Goal: Check status: Check status

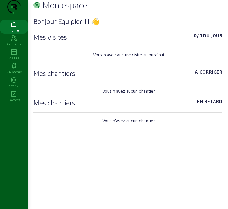
click at [14, 60] on div "Visites" at bounding box center [14, 57] width 28 height 5
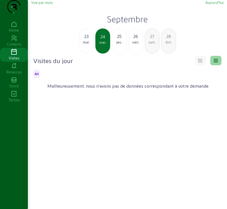
click at [45, 4] on span "Vue par mois" at bounding box center [41, 2] width 21 height 4
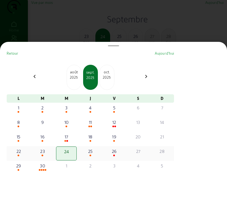
click at [21, 156] on div at bounding box center [18, 155] width 19 height 2
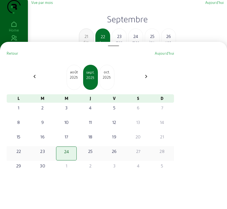
click at [21, 158] on div "Retour Aujourd'hui chevron_left août [DATE] 2025 [DATE] chevron_right L M M J V…" at bounding box center [90, 127] width 172 height 158
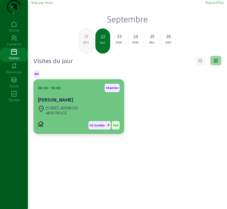
click at [70, 116] on div "[STREET_ADDRESS]" at bounding box center [58, 110] width 40 height 12
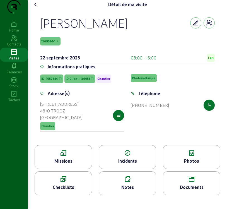
click at [60, 169] on div "Missions" at bounding box center [63, 157] width 57 height 24
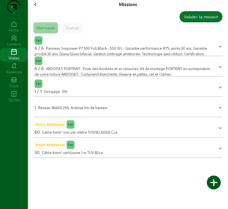
click at [37, 8] on icon at bounding box center [35, 4] width 7 height 7
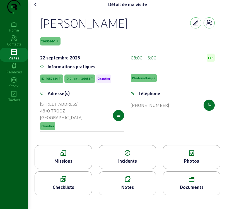
click at [210, 156] on icon at bounding box center [191, 153] width 57 height 7
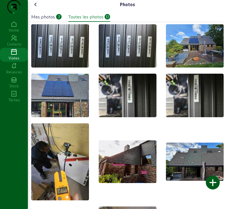
click at [36, 8] on icon at bounding box center [35, 4] width 7 height 7
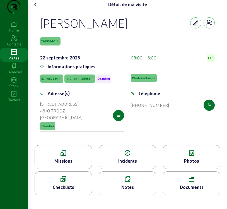
click at [36, 8] on icon at bounding box center [35, 4] width 7 height 7
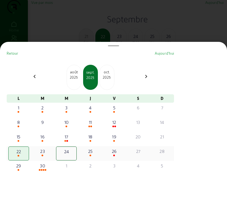
click at [42, 154] on div "23" at bounding box center [42, 151] width 19 height 7
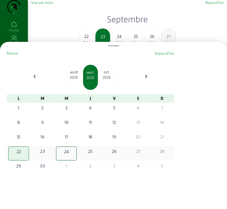
click at [42, 155] on div "Retour Aujourd'hui chevron_left août [DATE] 2025 [DATE] chevron_right L M M J V…" at bounding box center [90, 127] width 172 height 158
click at [42, 155] on mat-bottom-sheet-container "Retour Aujourd'hui chevron_left août [DATE] 2025 [DATE] chevron_right L M M J V…" at bounding box center [113, 125] width 227 height 167
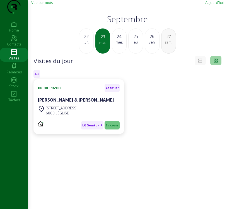
click at [74, 103] on div "[PERSON_NAME] & [PERSON_NAME]" at bounding box center [79, 99] width 82 height 7
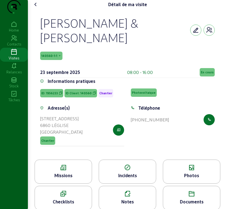
click at [205, 76] on span "En cours" at bounding box center [206, 72] width 15 height 8
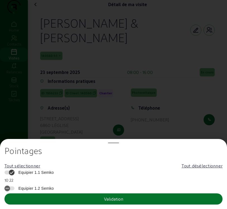
click at [41, 171] on span "Equipier 1.1 Semko" at bounding box center [35, 172] width 38 height 6
click at [14, 171] on button "Equipier 1.1 Semko" at bounding box center [9, 172] width 10 height 4
click at [57, 202] on button "Validation" at bounding box center [113, 198] width 218 height 11
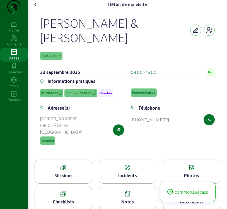
click at [87, 183] on div "Missions" at bounding box center [63, 171] width 57 height 24
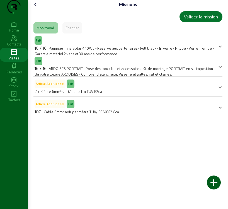
click at [38, 8] on icon at bounding box center [35, 4] width 7 height 7
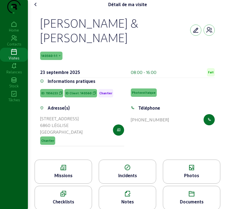
click at [192, 171] on icon at bounding box center [191, 167] width 57 height 7
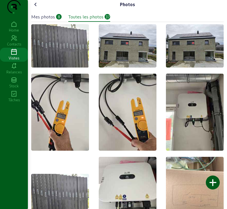
click at [51, 20] on div "Mes photos" at bounding box center [43, 16] width 24 height 7
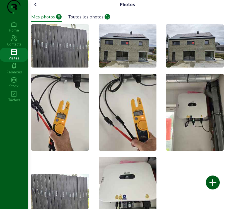
click at [49, 20] on div "Mes photos" at bounding box center [43, 16] width 24 height 7
click at [192, 171] on div at bounding box center [127, 129] width 192 height 211
click at [39, 13] on div "Photos Mes photos 8 Toutes les photos 37" at bounding box center [127, 118] width 199 height 237
click at [36, 8] on icon at bounding box center [35, 4] width 7 height 7
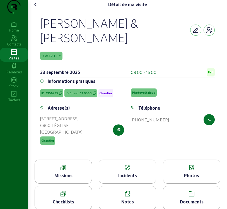
click at [64, 178] on div "Missions" at bounding box center [63, 175] width 57 height 7
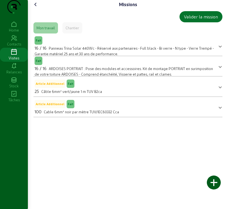
click at [37, 8] on icon at bounding box center [35, 4] width 7 height 7
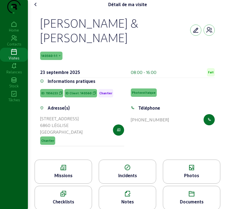
click at [188, 171] on icon at bounding box center [191, 167] width 57 height 7
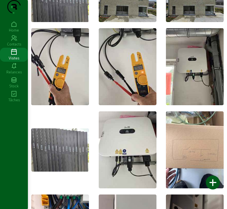
scroll to position [84, 0]
